Goal: Task Accomplishment & Management: Manage account settings

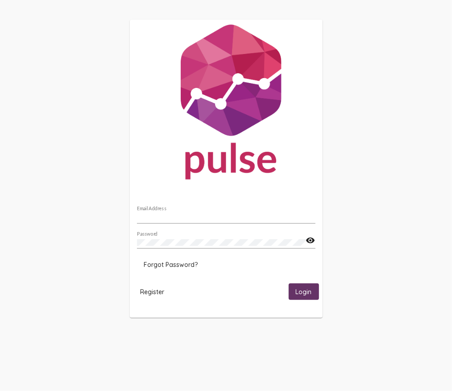
type input "[EMAIL_ADDRESS][DOMAIN_NAME][US_STATE]"
click at [307, 288] on span "Login" at bounding box center [304, 292] width 16 height 8
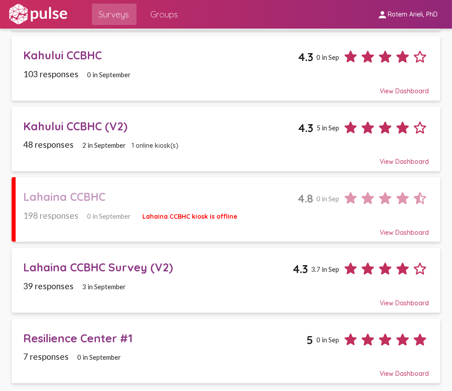
scroll to position [137, 0]
